Goal: Find specific page/section: Find specific page/section

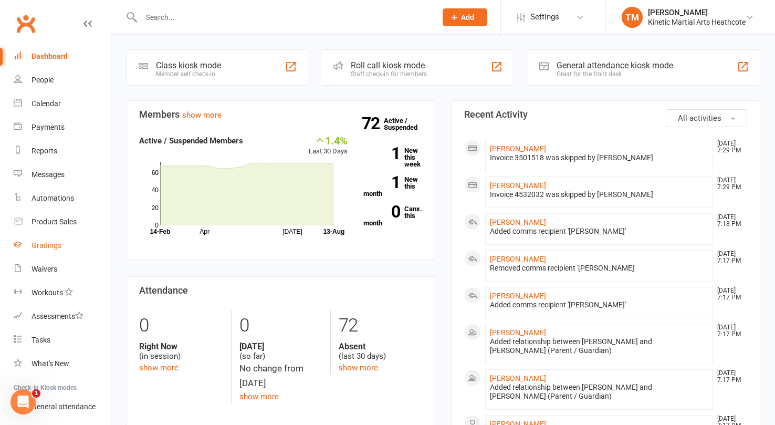
click at [45, 244] on div "Gradings" at bounding box center [47, 245] width 30 height 8
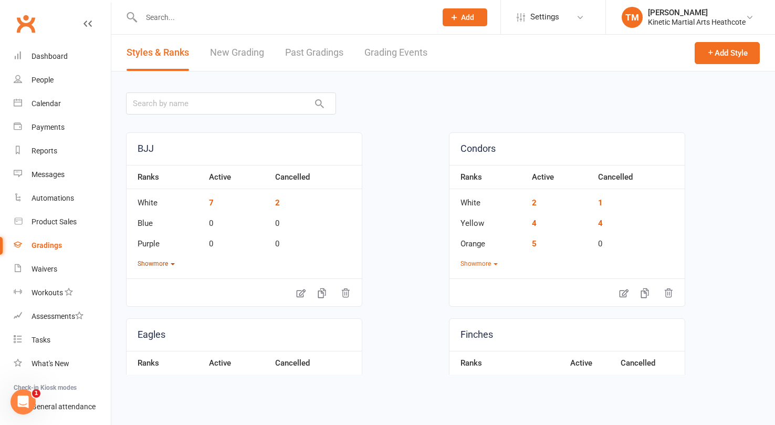
click at [153, 260] on button "Show more" at bounding box center [156, 264] width 37 height 10
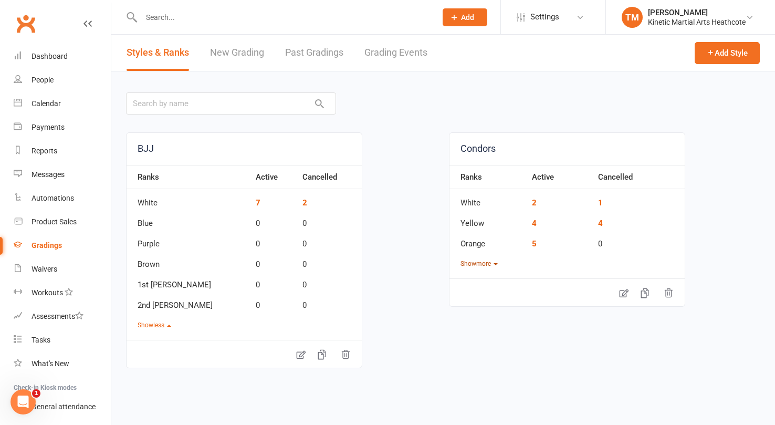
click at [487, 262] on button "Show more" at bounding box center [479, 264] width 37 height 10
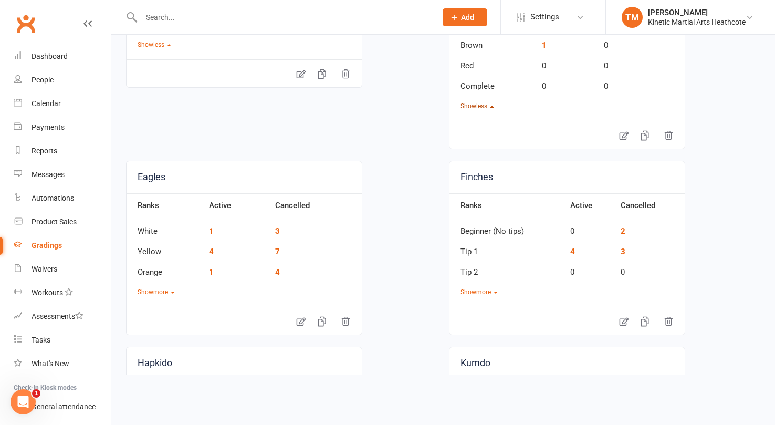
scroll to position [364, 0]
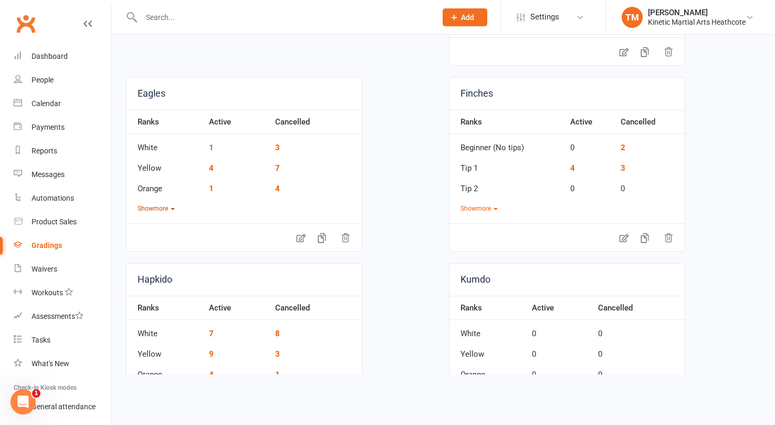
click at [168, 207] on button "Show more" at bounding box center [156, 209] width 37 height 10
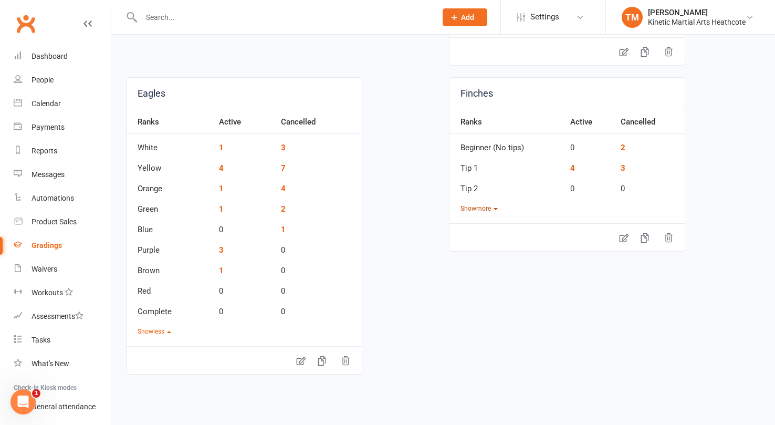
click at [491, 207] on button "Show more" at bounding box center [479, 209] width 37 height 10
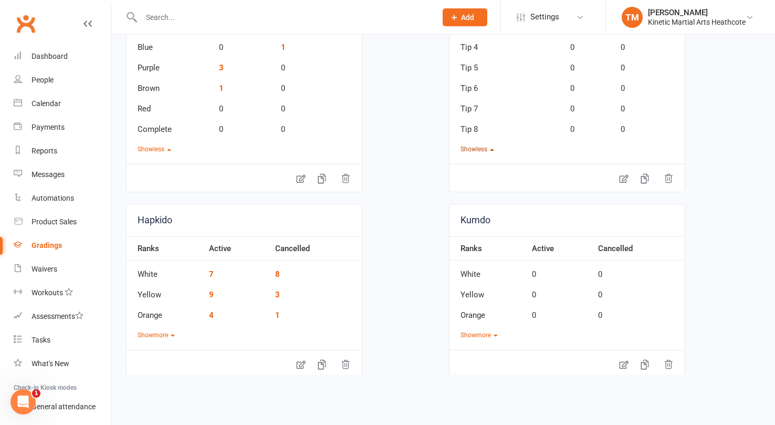
scroll to position [632, 0]
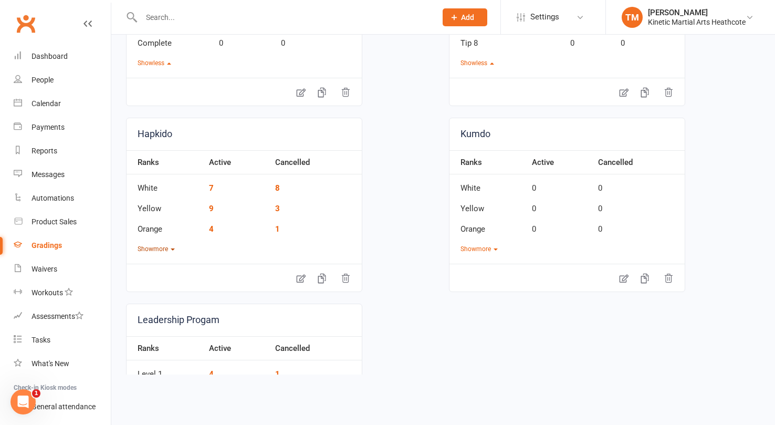
click at [171, 247] on button "Show more" at bounding box center [156, 249] width 37 height 10
